Goal: Register for event/course

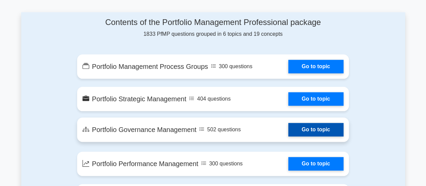
scroll to position [352, 0]
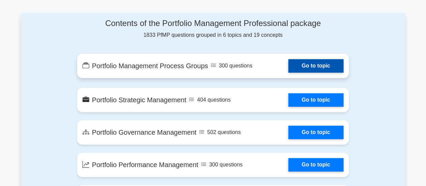
click at [318, 65] on link "Go to topic" at bounding box center [315, 65] width 55 height 13
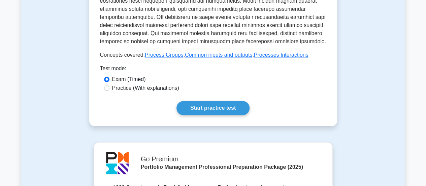
scroll to position [335, 0]
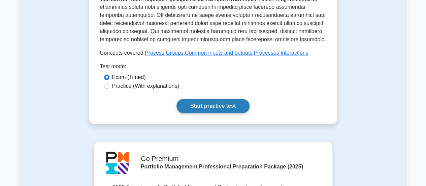
click at [212, 113] on link "Start practice test" at bounding box center [213, 106] width 73 height 14
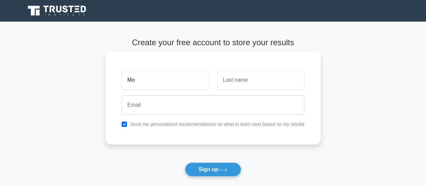
type input "Mohammad"
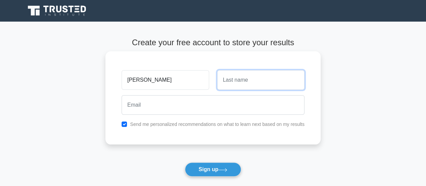
click at [242, 81] on input "text" at bounding box center [260, 80] width 87 height 20
type input "Yousuf"
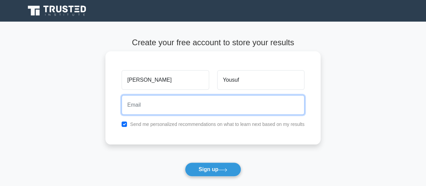
click at [149, 107] on input "email" at bounding box center [213, 105] width 183 height 20
type input "[EMAIL_ADDRESS][DOMAIN_NAME]"
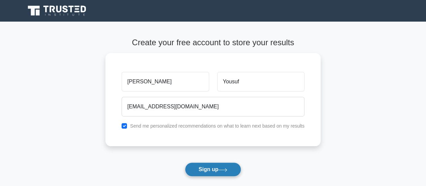
click at [208, 169] on button "Sign up" at bounding box center [213, 169] width 57 height 14
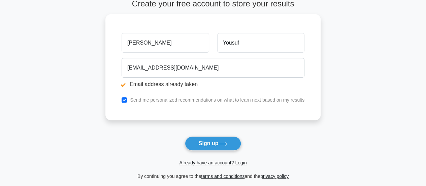
scroll to position [65, 0]
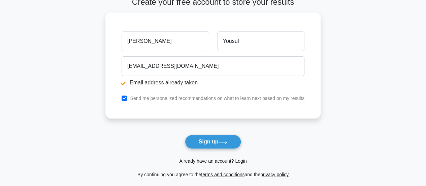
click at [243, 161] on link "Already have an account? Login" at bounding box center [212, 160] width 67 height 5
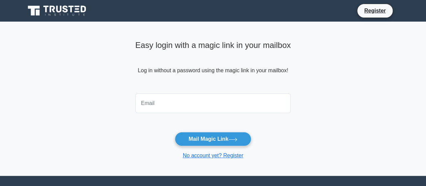
click at [154, 108] on input "email" at bounding box center [213, 103] width 156 height 20
type input "yousufbd_1967@yahoo.com"
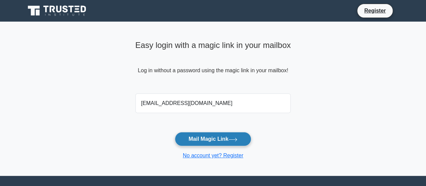
click at [221, 139] on button "Mail Magic Link" at bounding box center [213, 139] width 76 height 14
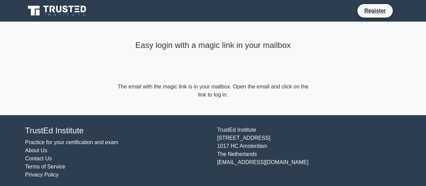
click at [84, 143] on link "Practice for your certification and exam" at bounding box center [71, 142] width 93 height 6
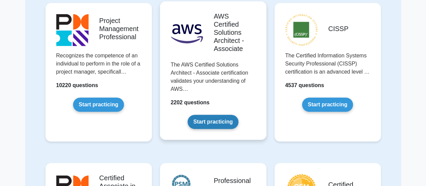
scroll to position [75, 0]
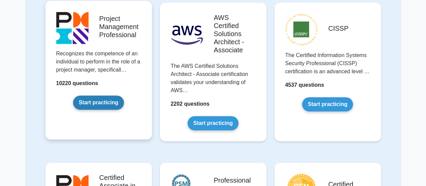
click at [95, 102] on link "Start practicing" at bounding box center [98, 102] width 51 height 14
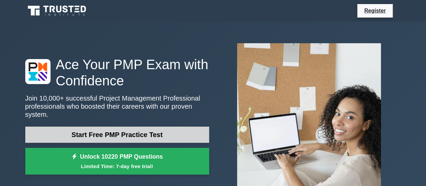
click at [113, 130] on link "Start Free PMP Practice Test" at bounding box center [117, 134] width 184 height 16
